Goal: Communication & Community: Share content

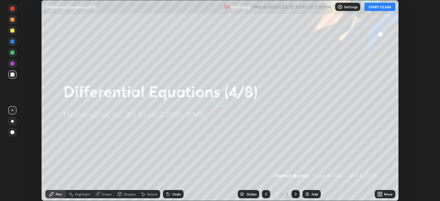
scroll to position [201, 440]
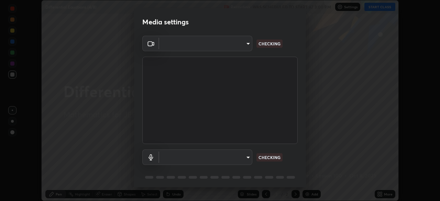
type input "119f56cd3221aa741ff86ef3c15b45e11b875c70691a8bbf6b5e475350e28a87"
click at [244, 43] on body "Erase all Differential Equations (4/8) Recording WAS SCHEDULED TO START AT 3:00…" at bounding box center [220, 100] width 440 height 201
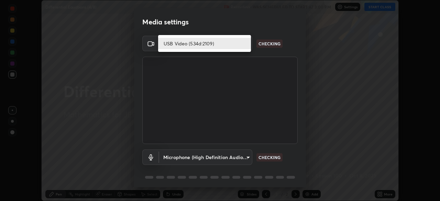
click at [224, 43] on li "USB Video (534d:2109)" at bounding box center [204, 43] width 93 height 11
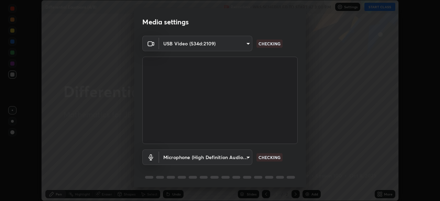
click at [241, 155] on body "Erase all Differential Equations (4/8) Recording WAS SCHEDULED TO START AT 3:00…" at bounding box center [220, 100] width 440 height 201
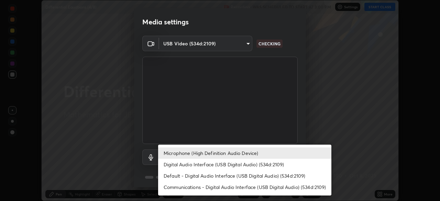
click at [235, 163] on li "Digital Audio Interface (USB Digital Audio) (534d:2109)" at bounding box center [244, 164] width 173 height 11
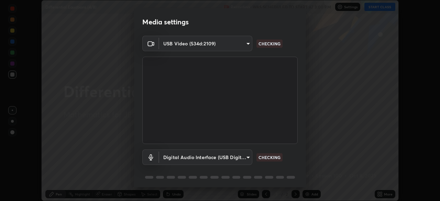
click at [236, 157] on body "Erase all Differential Equations (4/8) Recording WAS SCHEDULED TO START AT 3:00…" at bounding box center [220, 100] width 440 height 201
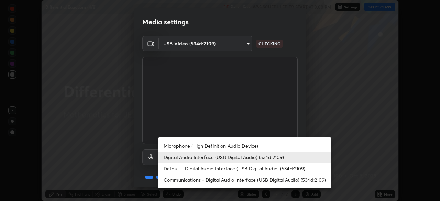
click at [227, 146] on li "Microphone (High Definition Audio Device)" at bounding box center [244, 145] width 173 height 11
type input "5115d90af2b768309cf9210d1f5d99a2374f83237944261c33c84720b57b6582"
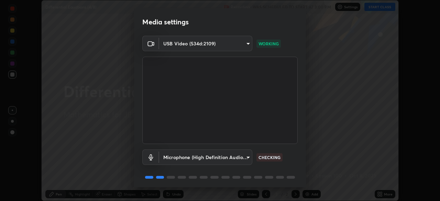
scroll to position [24, 0]
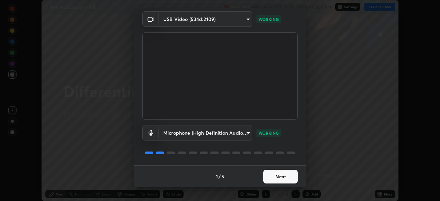
click at [283, 175] on button "Next" at bounding box center [280, 177] width 34 height 14
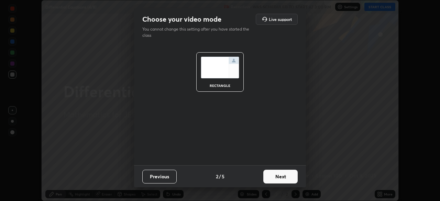
click at [290, 178] on button "Next" at bounding box center [280, 177] width 34 height 14
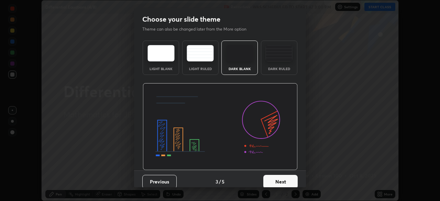
click at [289, 178] on button "Next" at bounding box center [280, 182] width 34 height 14
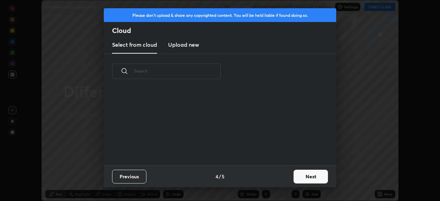
click at [307, 174] on button "Next" at bounding box center [311, 177] width 34 height 14
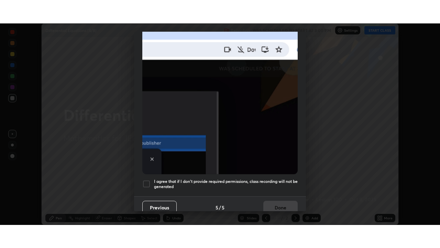
scroll to position [165, 0]
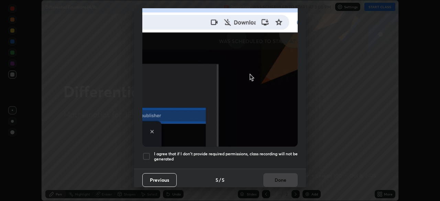
click at [149, 154] on div at bounding box center [146, 156] width 8 height 8
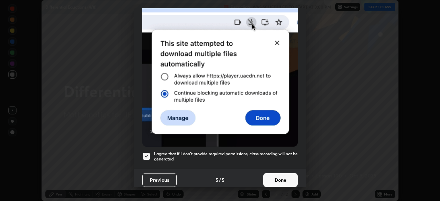
click at [271, 173] on button "Done" at bounding box center [280, 180] width 34 height 14
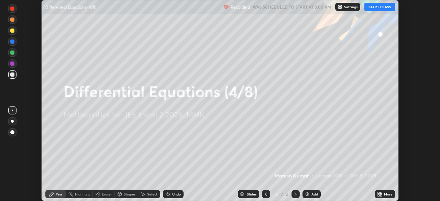
click at [375, 7] on button "START CLASS" at bounding box center [380, 7] width 31 height 8
click at [379, 193] on icon at bounding box center [379, 193] width 2 height 2
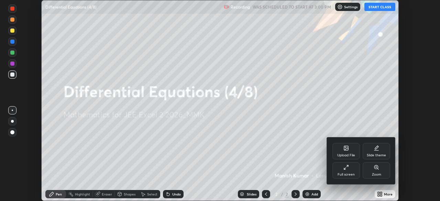
click at [344, 171] on div "Full screen" at bounding box center [347, 170] width 28 height 17
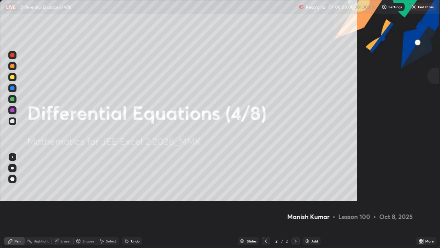
scroll to position [248, 440]
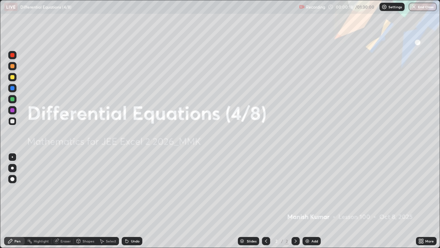
click at [307, 201] on img at bounding box center [308, 241] width 6 height 6
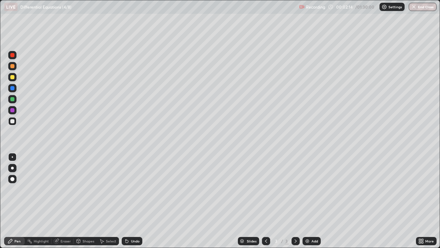
click at [110, 201] on div "Select" at bounding box center [111, 240] width 10 height 3
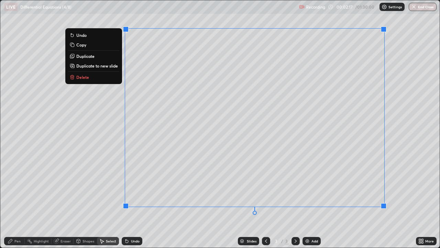
click at [92, 79] on button "Delete" at bounding box center [93, 77] width 51 height 8
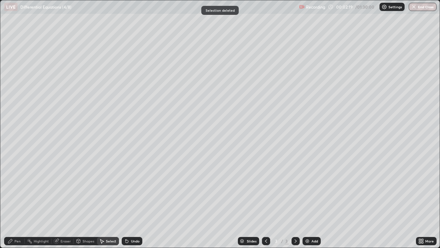
click at [86, 201] on div "Shapes" at bounding box center [89, 240] width 12 height 3
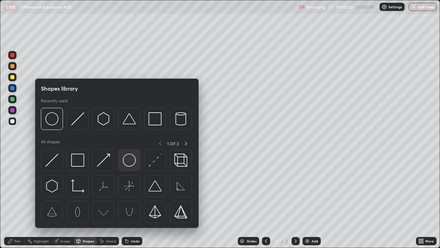
click at [127, 162] on img at bounding box center [129, 159] width 13 height 13
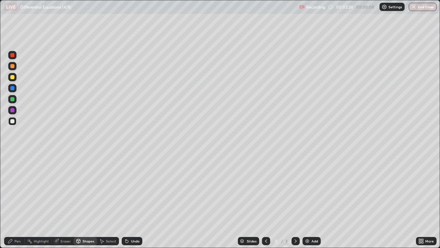
click at [15, 201] on div "Pen" at bounding box center [14, 241] width 21 height 8
click at [79, 201] on icon at bounding box center [79, 240] width 4 height 1
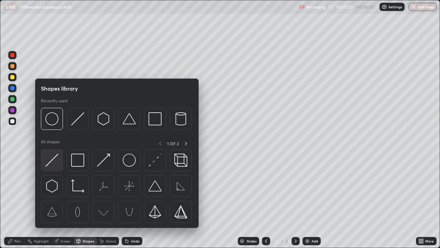
click at [55, 160] on img at bounding box center [51, 159] width 13 height 13
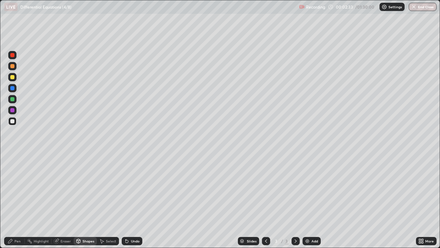
click at [11, 99] on div at bounding box center [12, 99] width 4 height 4
click at [19, 201] on div "Pen" at bounding box center [17, 240] width 6 height 3
click at [13, 99] on div at bounding box center [12, 99] width 4 height 4
click at [12, 79] on div at bounding box center [12, 77] width 4 height 4
click at [64, 201] on div "Eraser" at bounding box center [63, 241] width 22 height 8
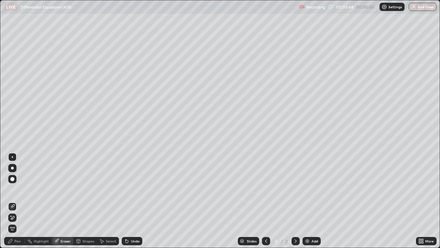
click at [17, 201] on div "Pen" at bounding box center [17, 240] width 6 height 3
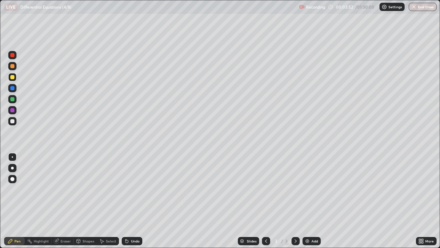
click at [13, 57] on div at bounding box center [12, 55] width 8 height 8
click at [13, 77] on div at bounding box center [12, 77] width 4 height 4
click at [308, 201] on img at bounding box center [308, 241] width 6 height 6
click at [62, 201] on div "Eraser" at bounding box center [66, 240] width 10 height 3
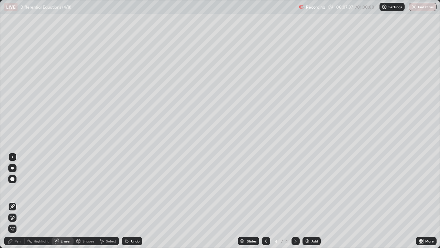
click at [20, 201] on div "Pen" at bounding box center [17, 240] width 6 height 3
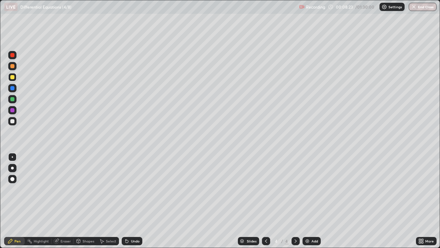
click at [264, 201] on icon at bounding box center [266, 241] width 6 height 6
click at [295, 201] on icon at bounding box center [296, 240] width 2 height 3
click at [265, 201] on icon at bounding box center [266, 241] width 6 height 6
click at [293, 201] on div at bounding box center [296, 241] width 8 height 8
click at [312, 201] on div "Add" at bounding box center [315, 240] width 7 height 3
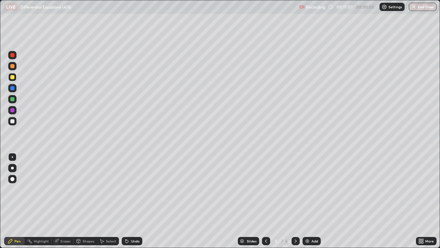
click at [63, 201] on div "Eraser" at bounding box center [66, 240] width 10 height 3
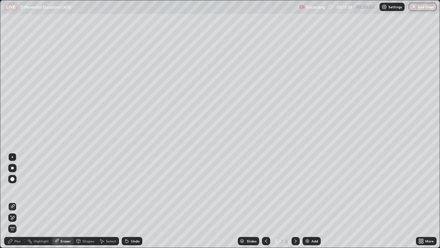
click at [16, 201] on div "Pen" at bounding box center [17, 240] width 6 height 3
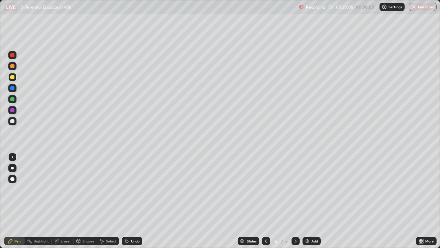
click at [312, 201] on div "Add" at bounding box center [315, 240] width 7 height 3
click at [308, 201] on div "Add" at bounding box center [312, 241] width 18 height 8
click at [63, 201] on div "Eraser" at bounding box center [66, 240] width 10 height 3
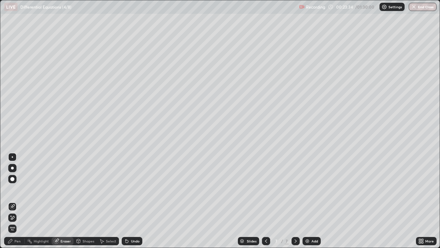
click at [17, 201] on div "Pen" at bounding box center [14, 241] width 21 height 8
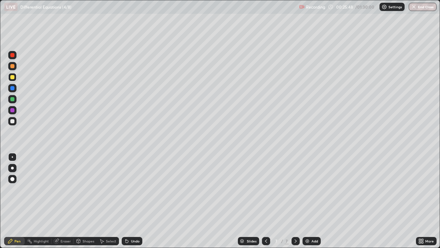
click at [305, 201] on img at bounding box center [308, 241] width 6 height 6
click at [310, 201] on div "Add" at bounding box center [312, 241] width 18 height 8
click at [265, 201] on icon at bounding box center [266, 240] width 2 height 3
click at [265, 201] on div at bounding box center [266, 241] width 8 height 8
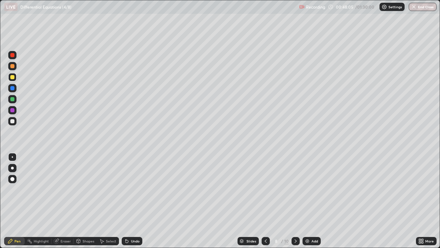
click at [265, 201] on icon at bounding box center [266, 241] width 6 height 6
click at [269, 201] on div at bounding box center [266, 241] width 8 height 8
click at [294, 201] on icon at bounding box center [296, 241] width 6 height 6
click at [295, 201] on icon at bounding box center [296, 241] width 6 height 6
